Goal: Find specific page/section: Find specific page/section

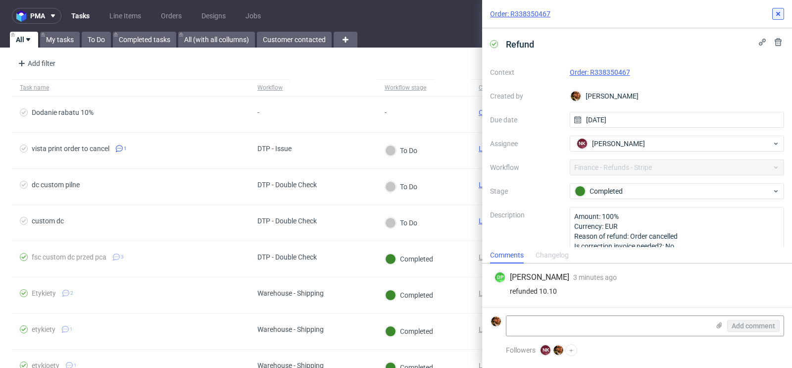
click at [776, 19] on button at bounding box center [778, 14] width 12 height 12
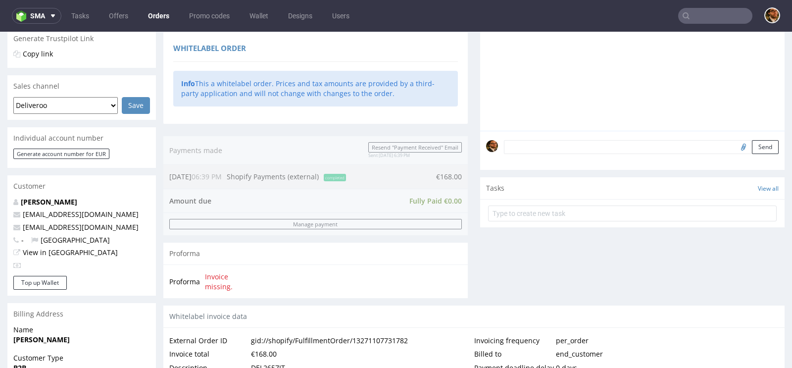
scroll to position [211, 0]
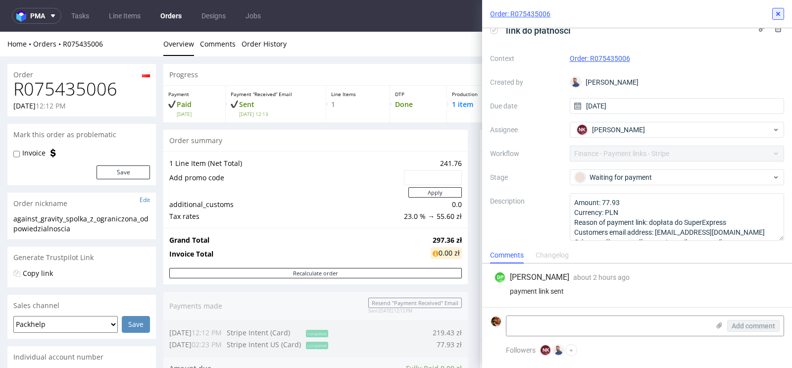
click at [780, 10] on icon at bounding box center [778, 14] width 8 height 8
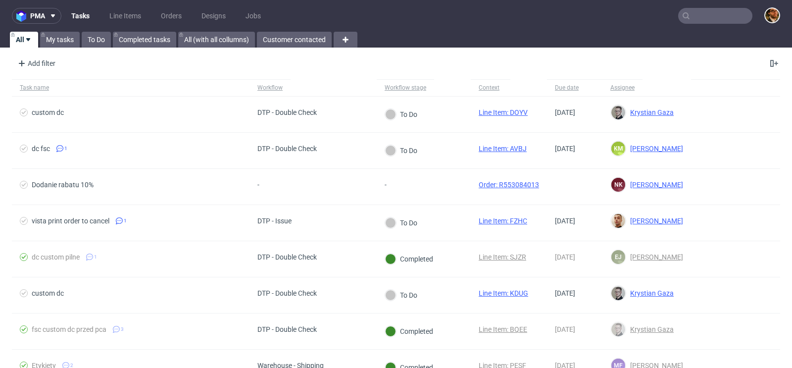
click at [697, 14] on input "text" at bounding box center [715, 16] width 74 height 16
paste input "julia@initialincentives.com"
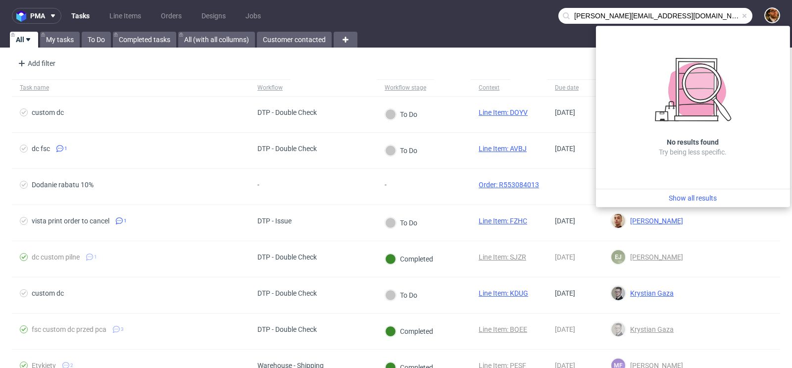
type input "julia@initialincentives.com"
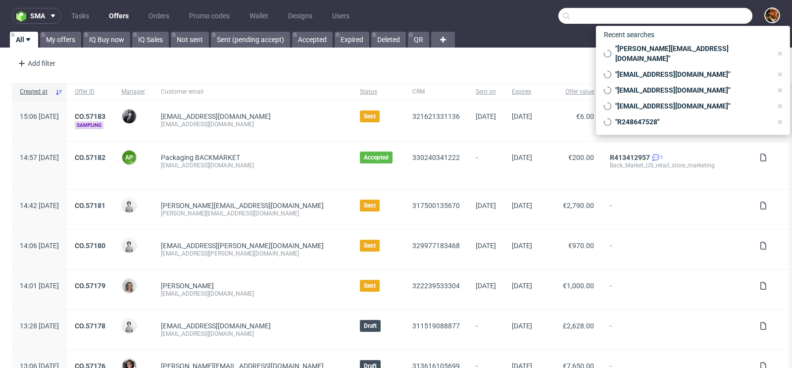
click at [690, 17] on input "text" at bounding box center [655, 16] width 194 height 16
paste input "133614"
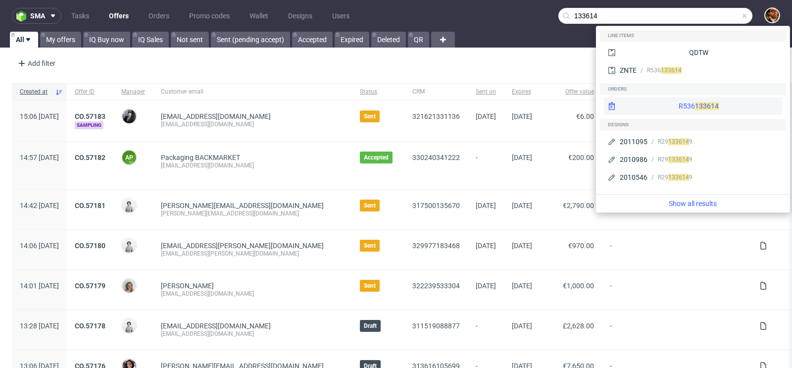
type input "133614"
click at [691, 105] on div "R536 133614" at bounding box center [693, 106] width 178 height 18
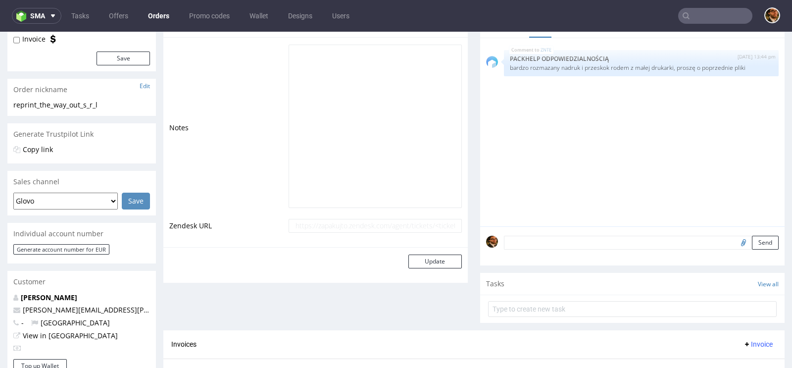
scroll to position [354, 0]
